Goal: Task Accomplishment & Management: Manage account settings

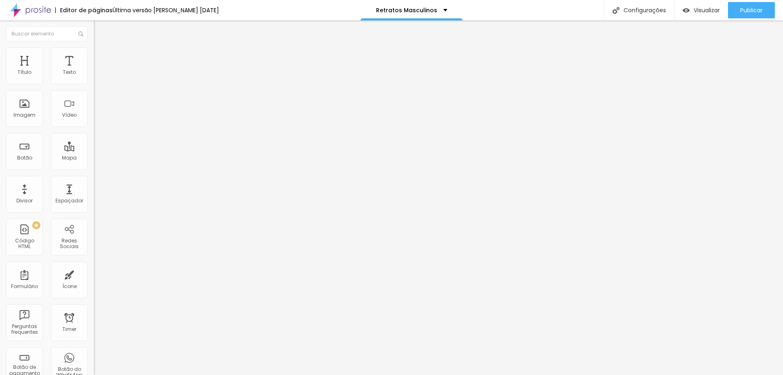
click at [94, 47] on li "Estilo" at bounding box center [141, 51] width 94 height 8
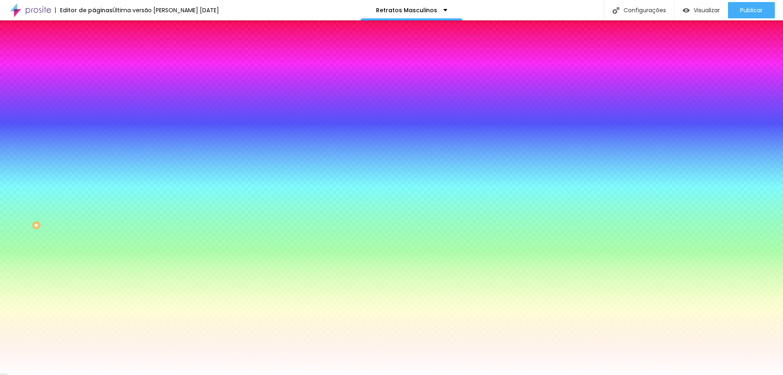
click at [94, 75] on span "Trocar imagem" at bounding box center [116, 71] width 44 height 7
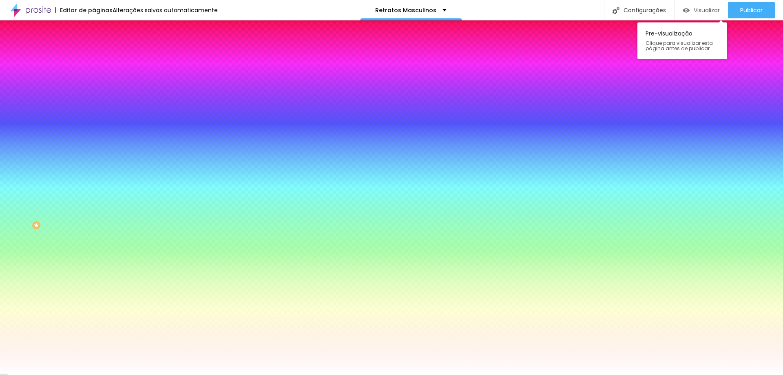
click at [710, 8] on span "Visualizar" at bounding box center [706, 10] width 26 height 7
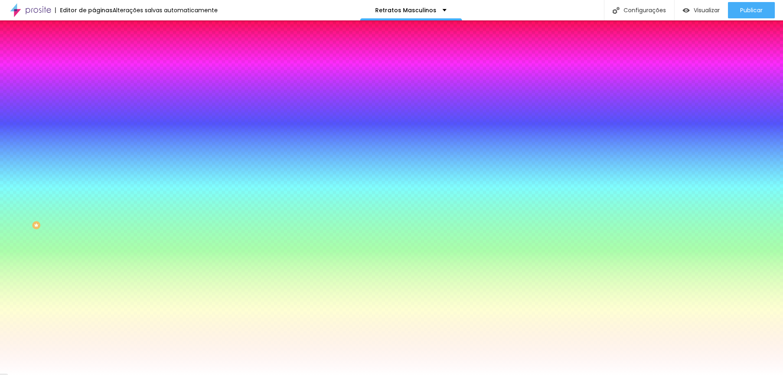
click at [94, 75] on span "Trocar imagem" at bounding box center [116, 71] width 44 height 7
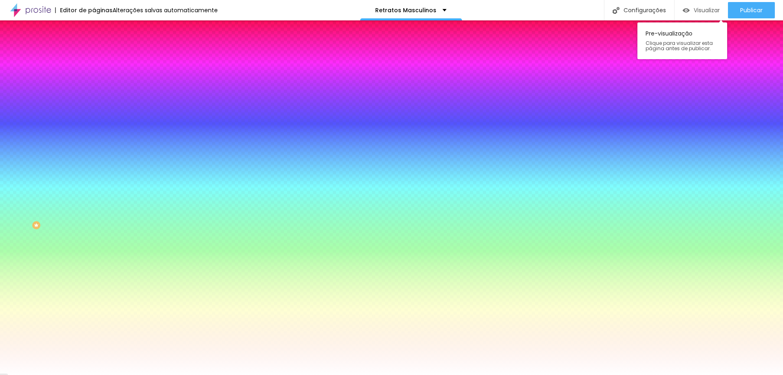
click at [695, 8] on span "Visualizar" at bounding box center [706, 10] width 26 height 7
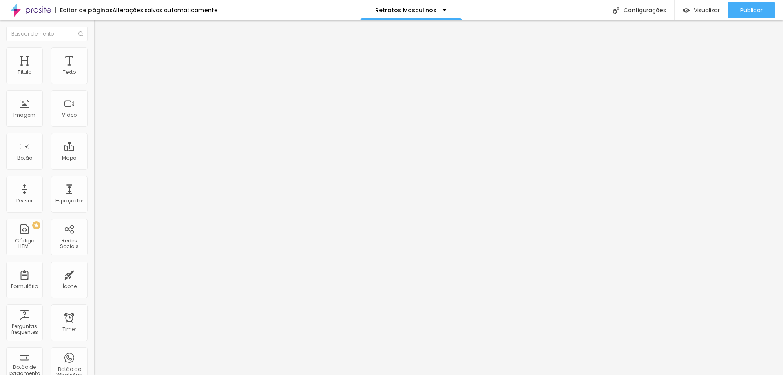
click at [100, 29] on img "button" at bounding box center [103, 29] width 7 height 7
click at [47, 8] on img at bounding box center [30, 10] width 41 height 20
